Goal: Task Accomplishment & Management: Use online tool/utility

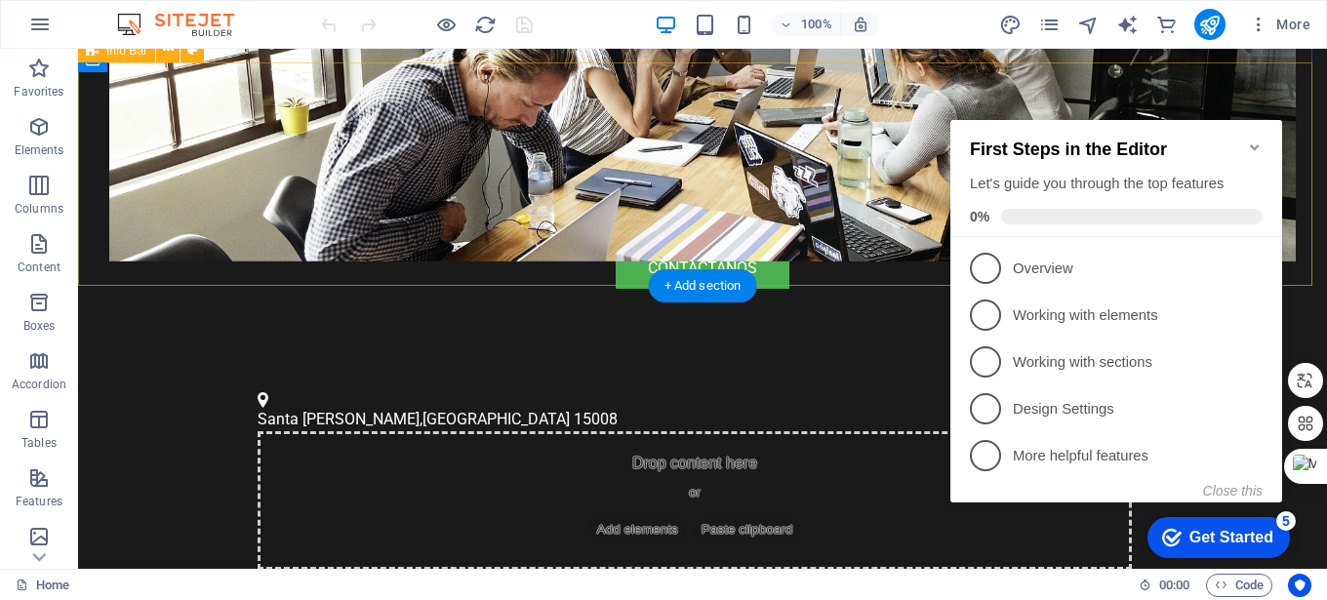
scroll to position [585, 0]
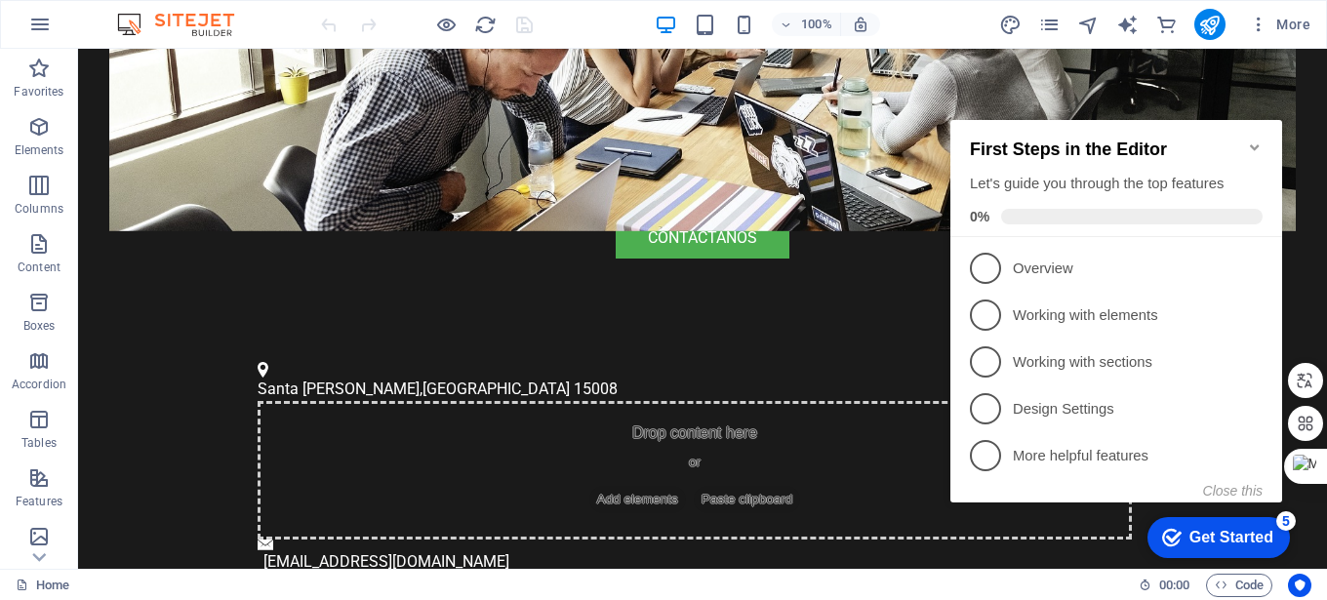
click at [1248, 140] on icon "Minimize checklist" at bounding box center [1255, 148] width 16 height 16
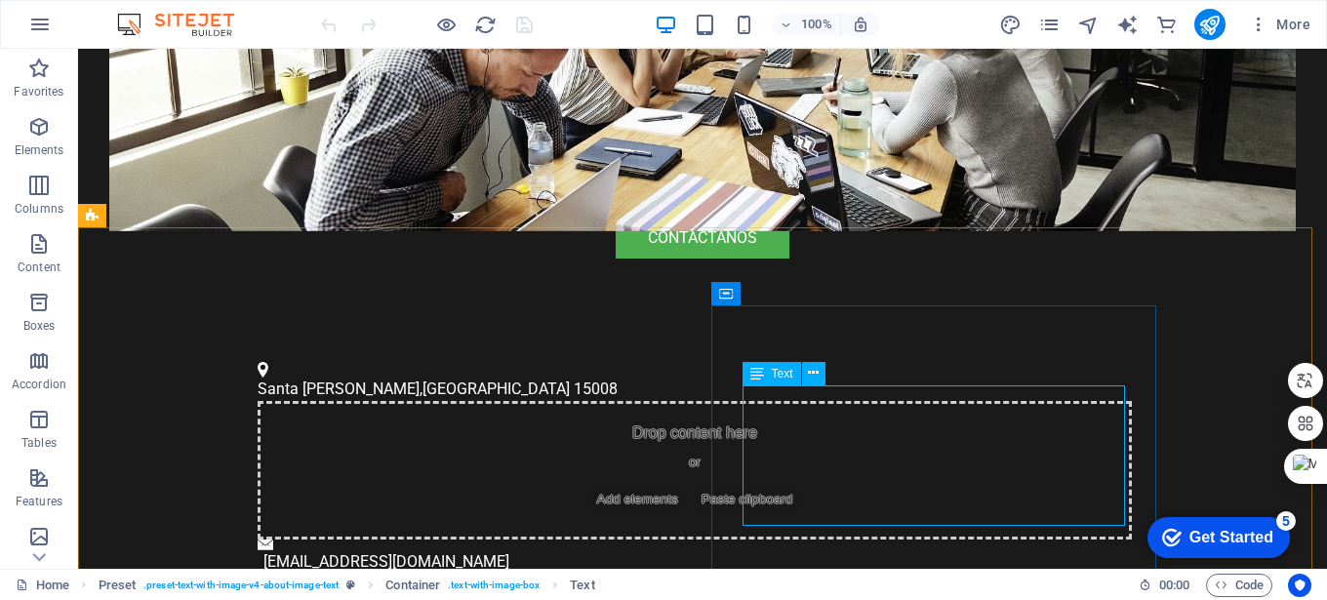
click at [752, 375] on icon at bounding box center [757, 373] width 14 height 23
click at [779, 371] on span "Text" at bounding box center [782, 374] width 21 height 12
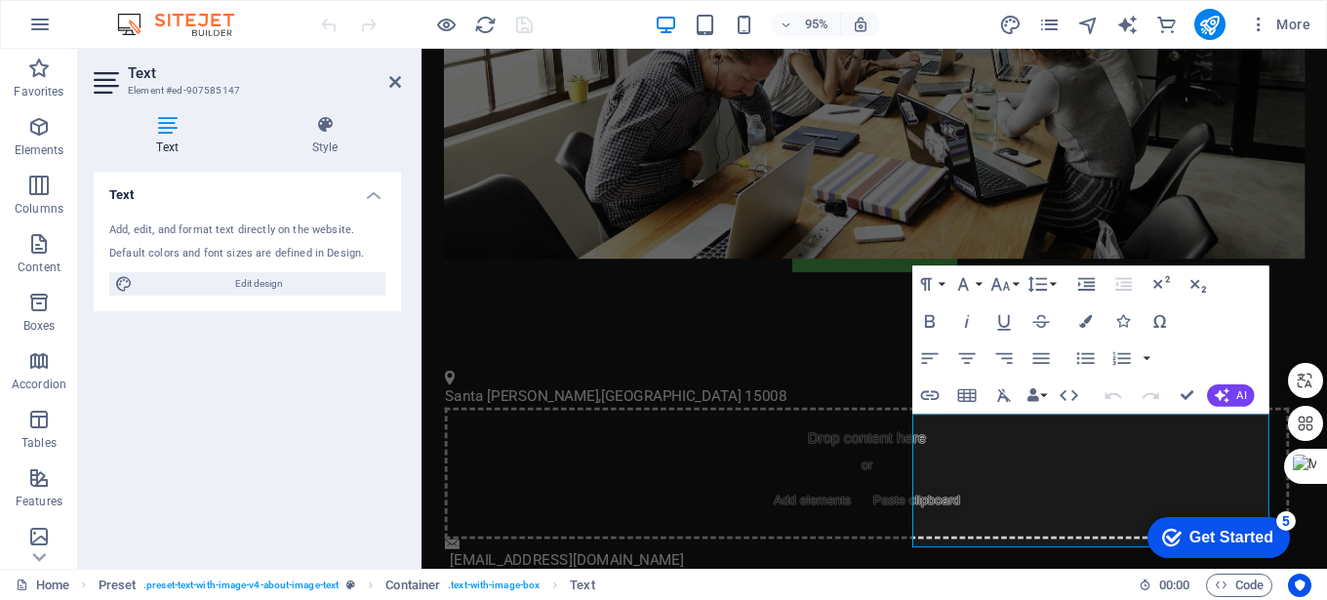
click at [165, 135] on h4 "Text" at bounding box center [171, 135] width 155 height 41
click at [1044, 364] on icon "button" at bounding box center [1040, 358] width 22 height 22
click at [400, 86] on icon at bounding box center [395, 82] width 12 height 16
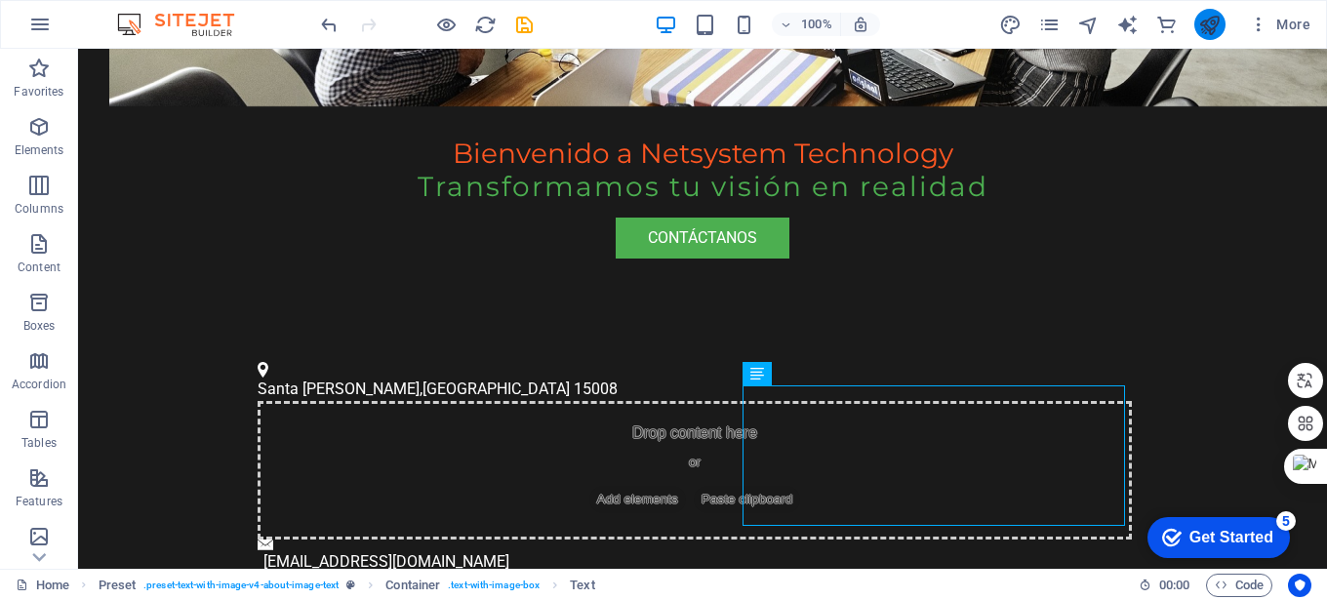
click at [1213, 26] on icon "publish" at bounding box center [1209, 25] width 22 height 22
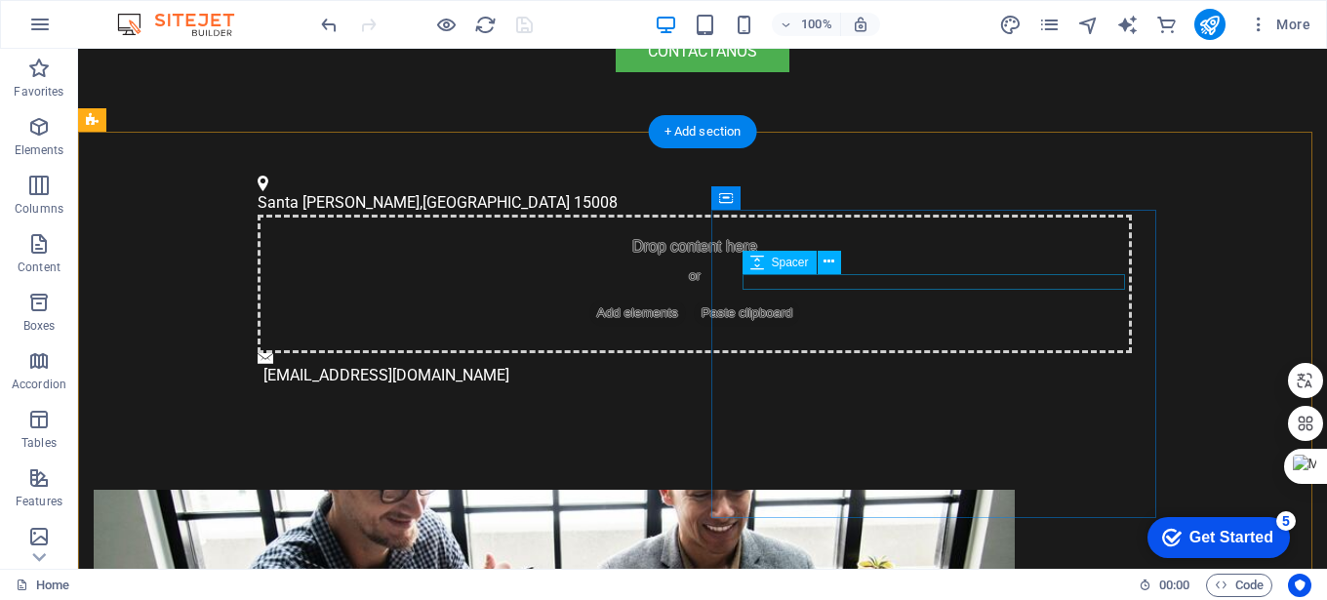
scroll to position [781, 0]
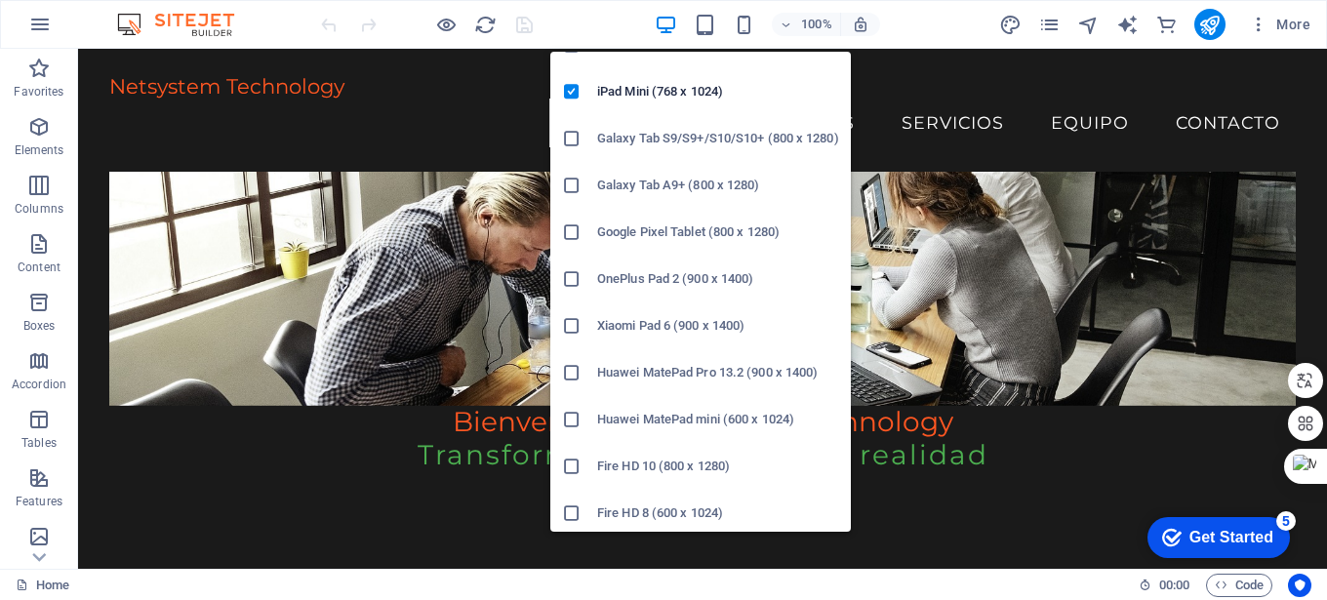
scroll to position [222, 0]
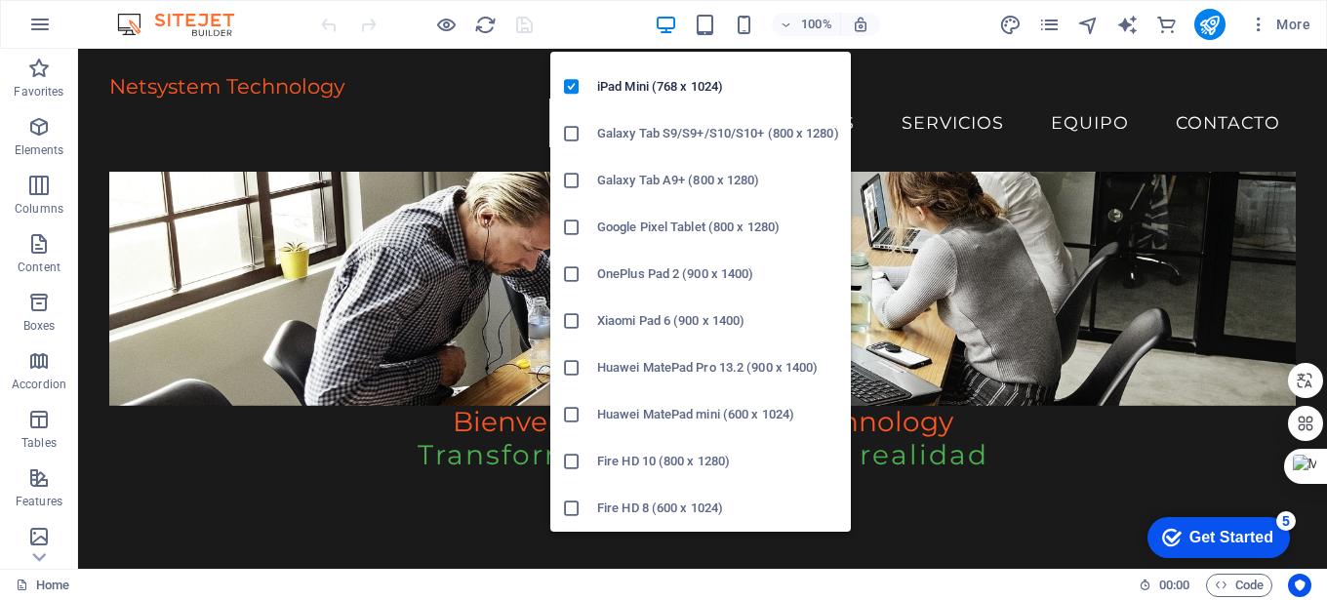
click at [710, 366] on h6 "Huawei MatePad Pro 13.2 (900 x 1400)" at bounding box center [718, 367] width 242 height 23
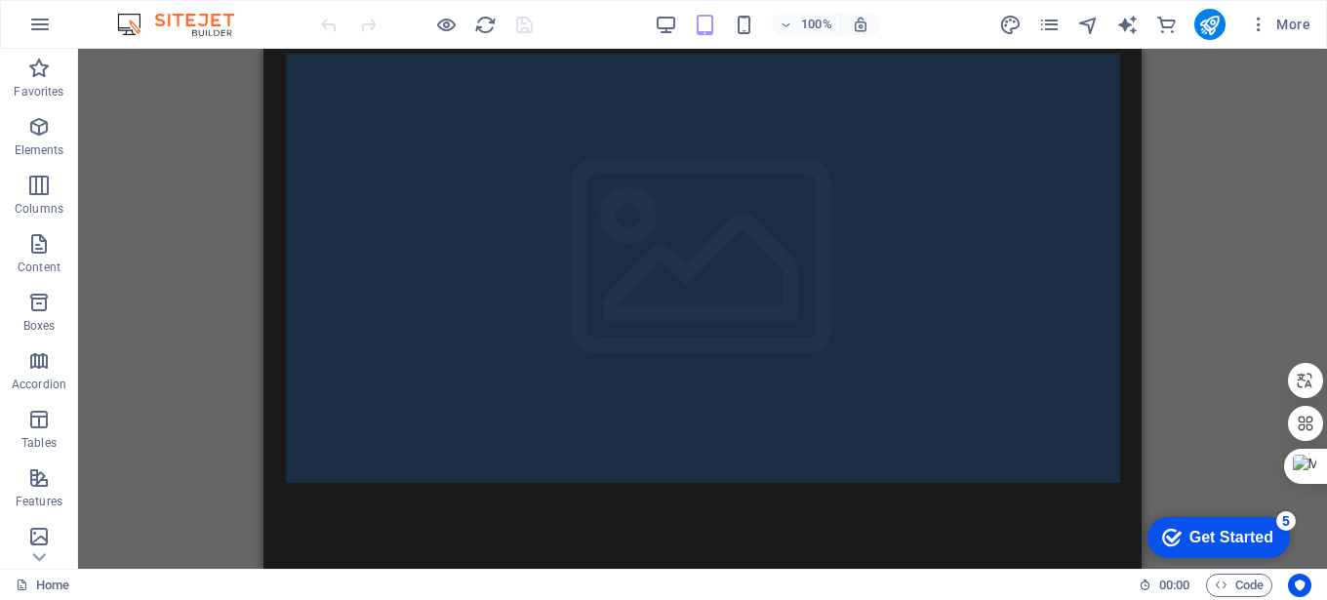
scroll to position [0, 0]
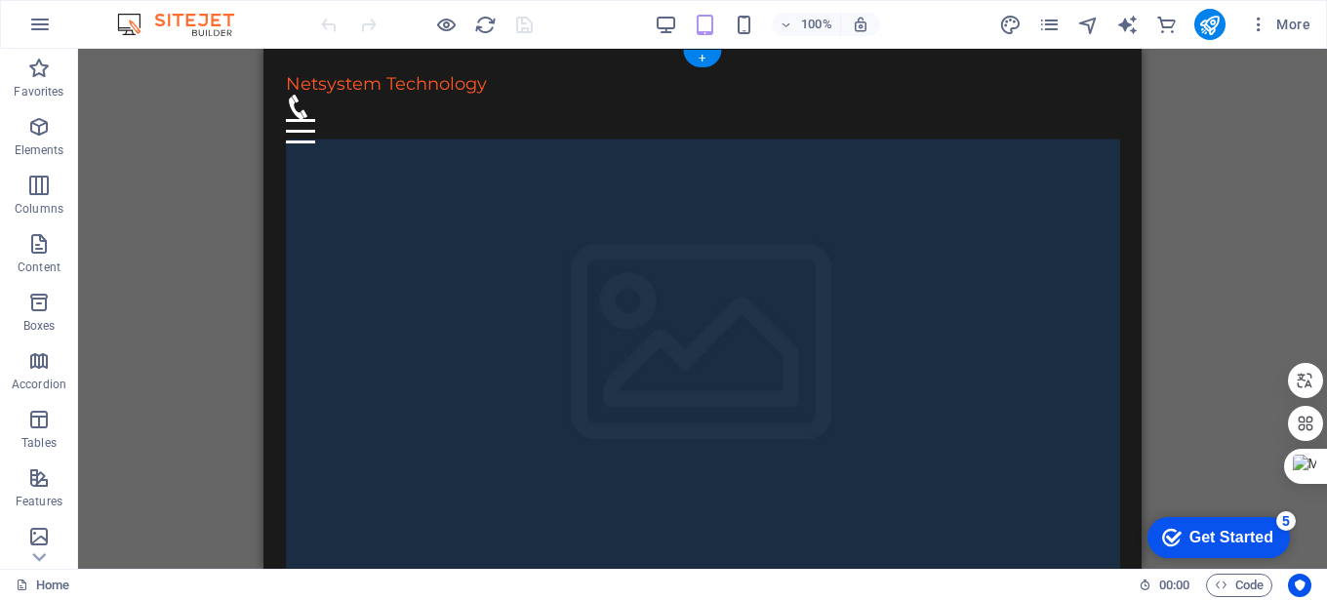
click at [1031, 271] on figure at bounding box center [703, 353] width 834 height 429
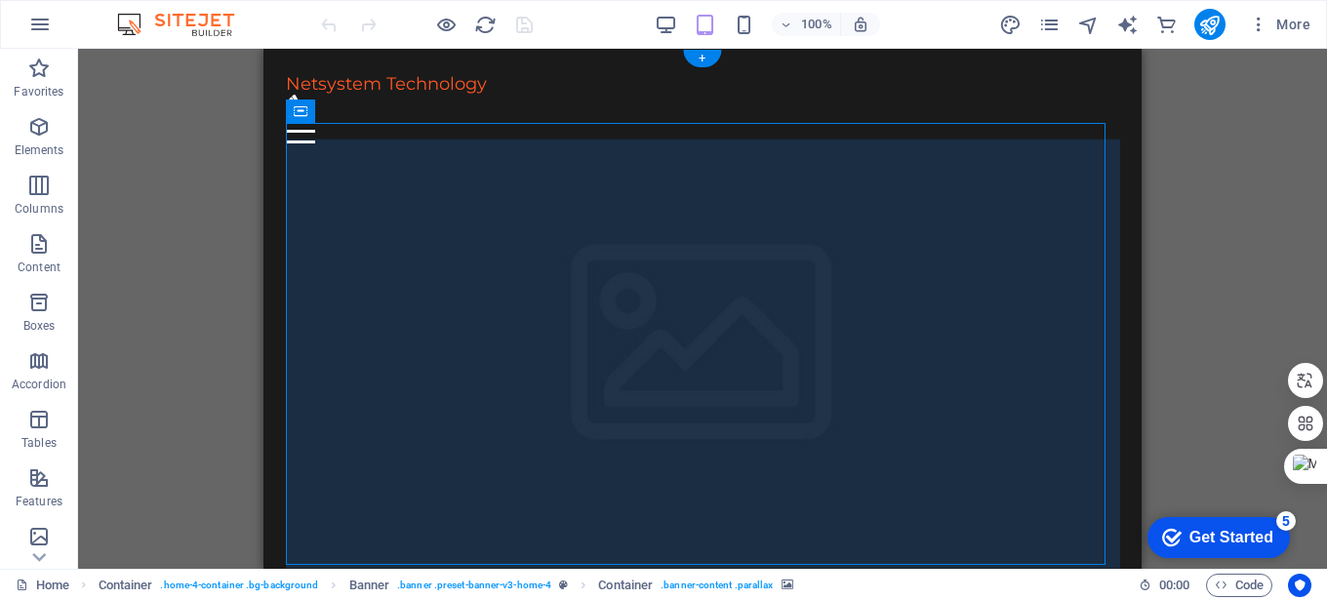
click at [1031, 271] on figure at bounding box center [703, 353] width 834 height 429
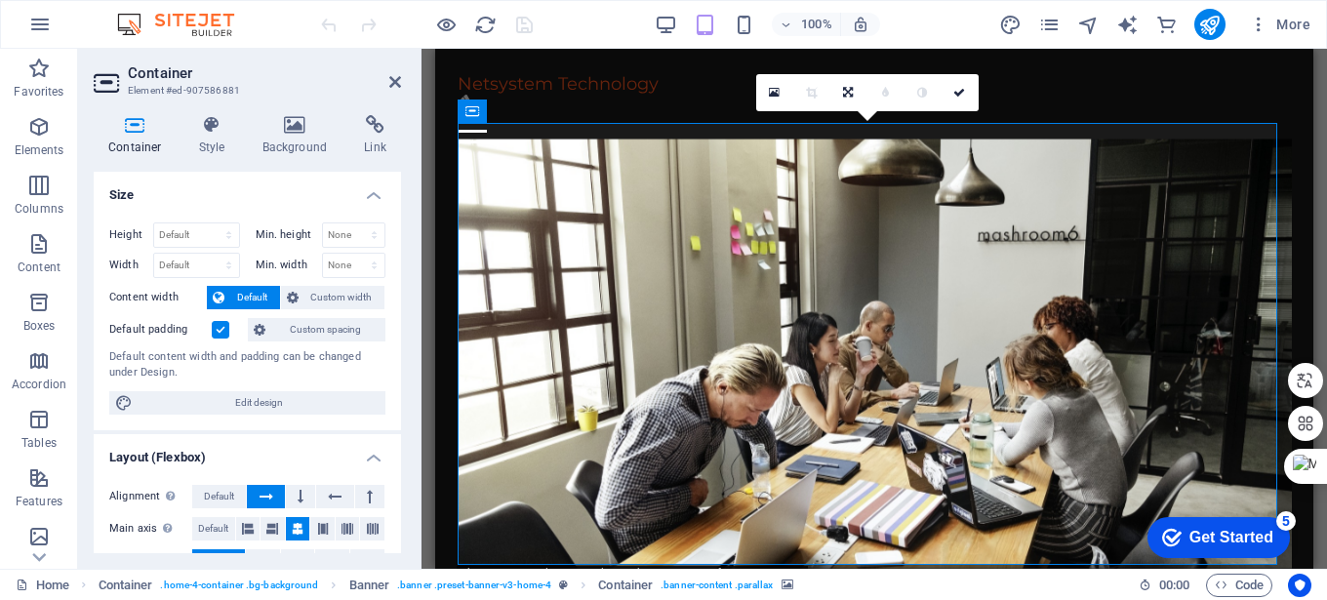
click at [387, 74] on h2 "Container" at bounding box center [264, 73] width 273 height 18
click at [391, 84] on icon at bounding box center [395, 82] width 12 height 16
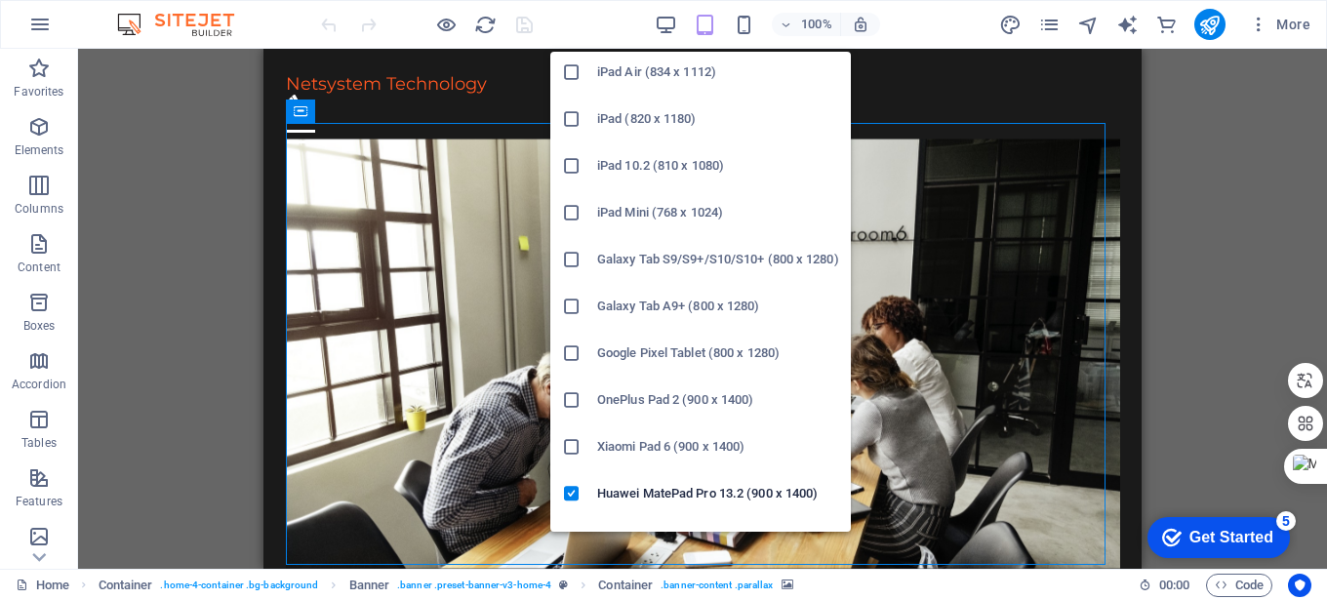
scroll to position [222, 0]
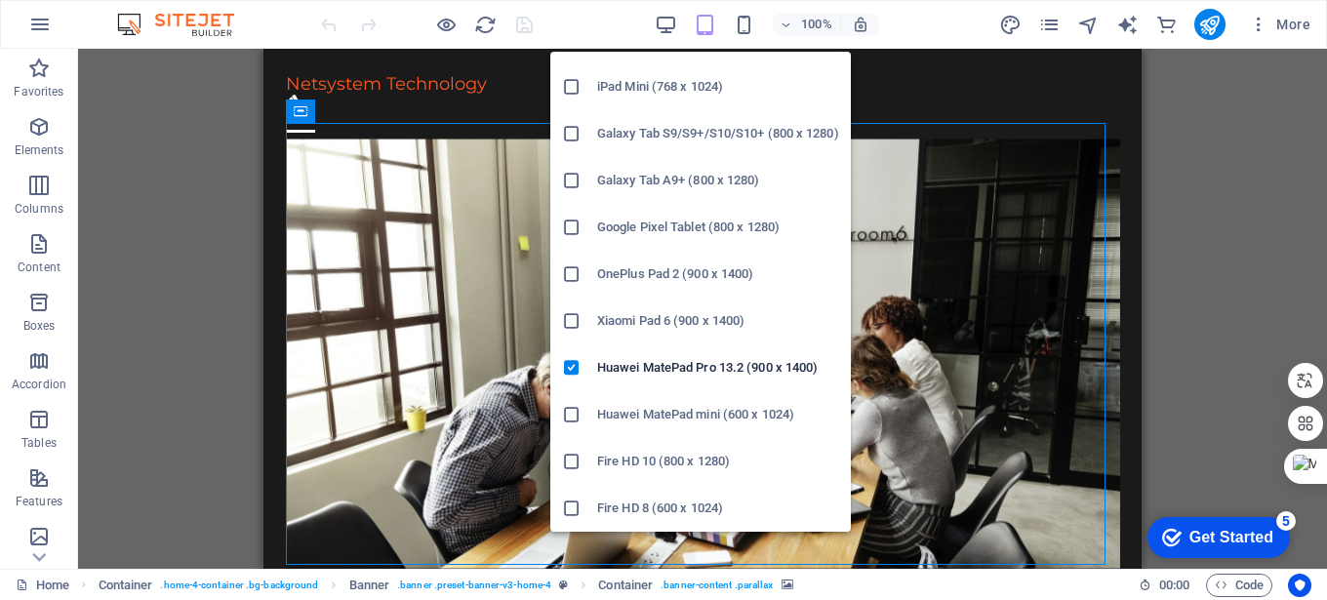
click at [659, 415] on h6 "Huawei MatePad mini (600 x 1024)" at bounding box center [718, 414] width 242 height 23
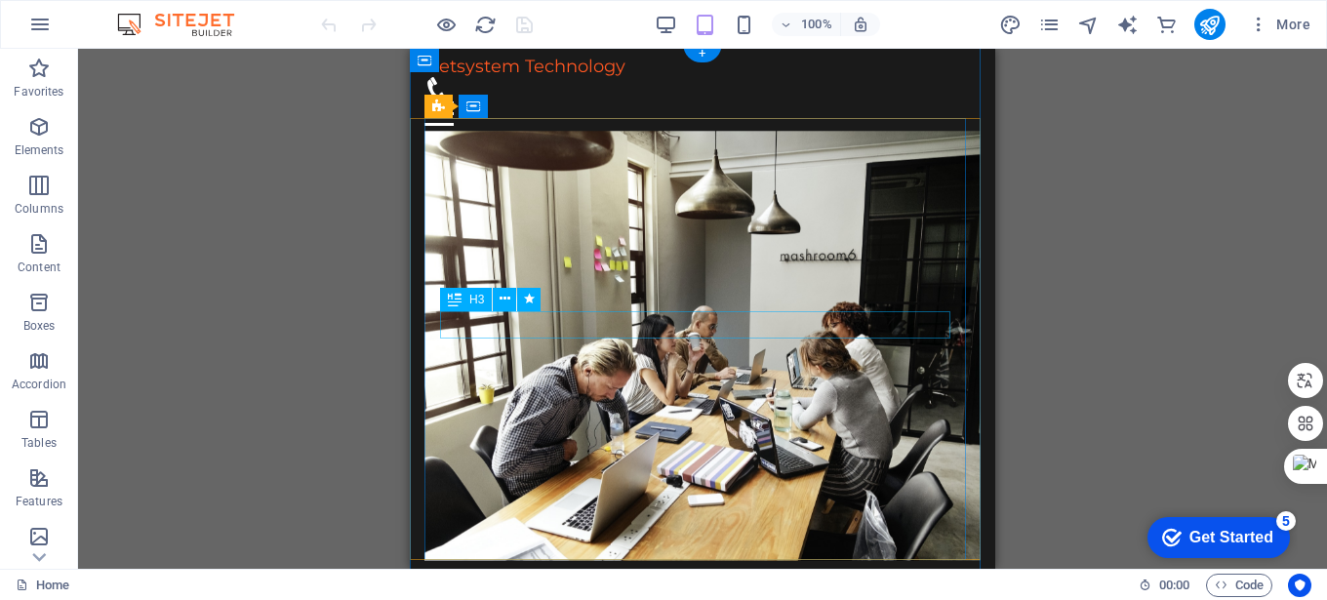
scroll to position [0, 0]
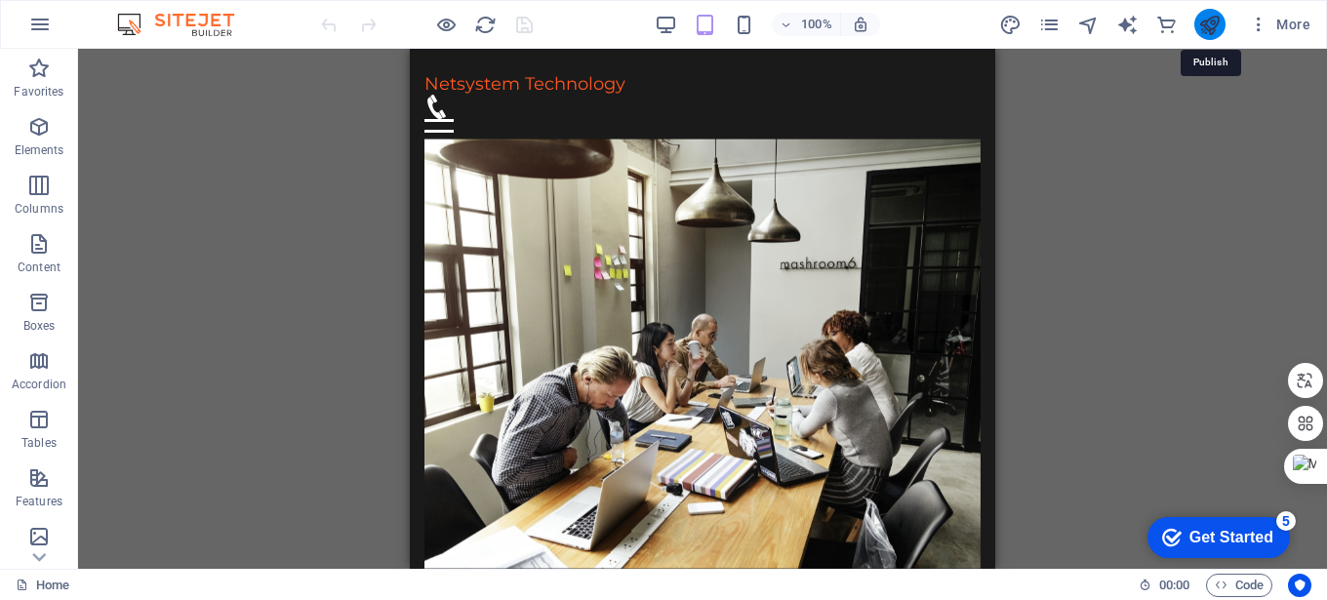
click at [1216, 20] on icon "publish" at bounding box center [1209, 25] width 22 height 22
